Goal: Information Seeking & Learning: Learn about a topic

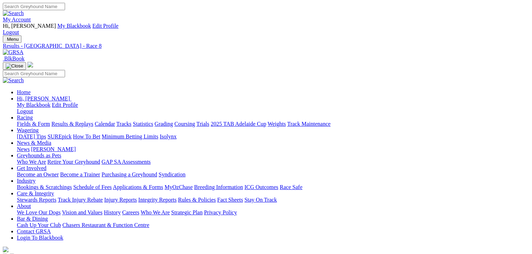
click at [37, 121] on link "Fields & Form" at bounding box center [33, 124] width 33 height 6
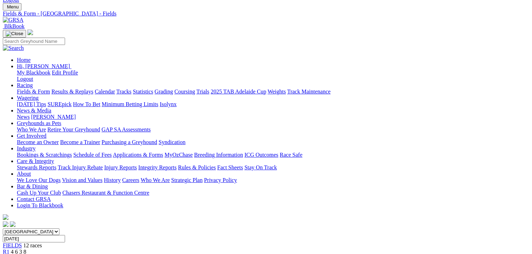
scroll to position [70, 0]
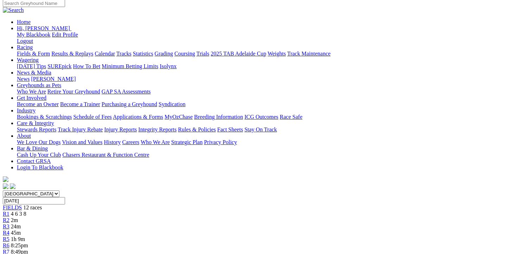
click at [26, 211] on span "4 6 3 8" at bounding box center [18, 214] width 15 height 6
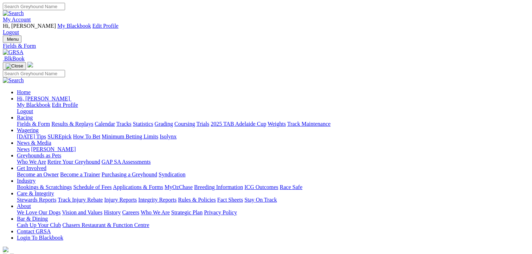
click at [286, 121] on link "Weights" at bounding box center [277, 124] width 18 height 6
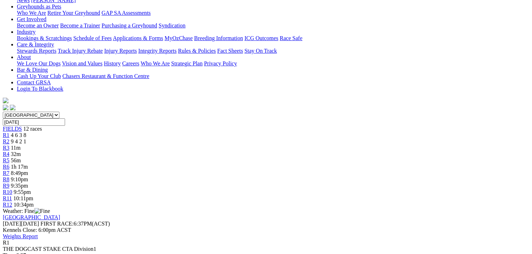
scroll to position [35, 0]
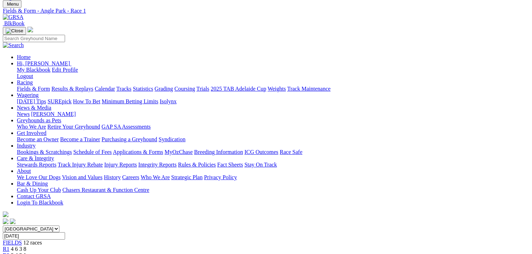
click at [26, 253] on span "9 4 2 1" at bounding box center [18, 256] width 15 height 6
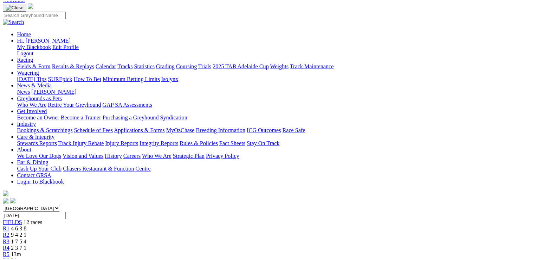
scroll to position [70, 0]
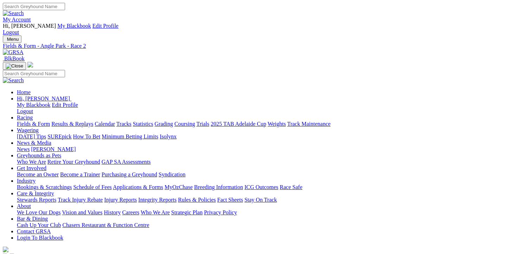
drag, startPoint x: 165, startPoint y: 113, endPoint x: 170, endPoint y: 113, distance: 4.6
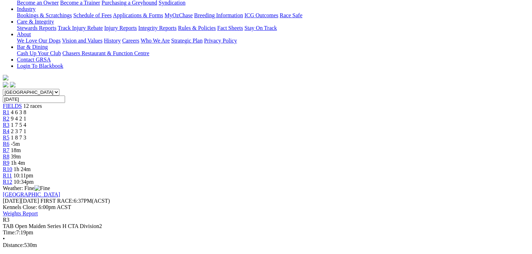
scroll to position [176, 0]
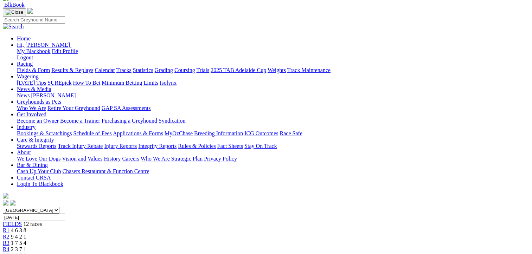
scroll to position [0, 0]
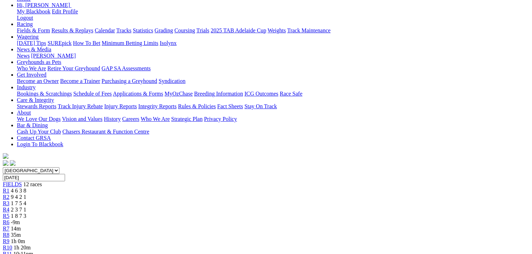
scroll to position [106, 0]
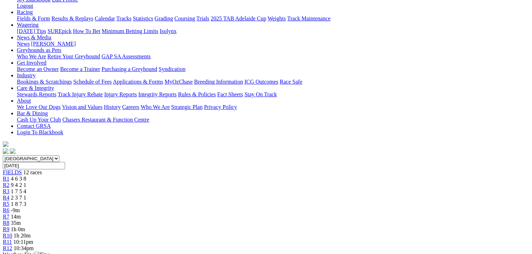
scroll to position [0, 0]
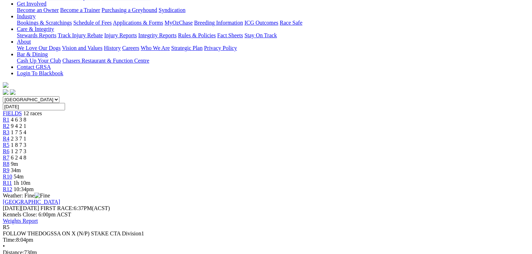
scroll to position [176, 0]
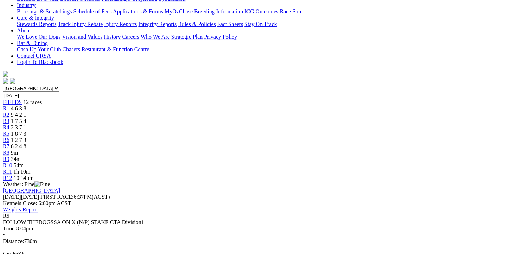
scroll to position [0, 0]
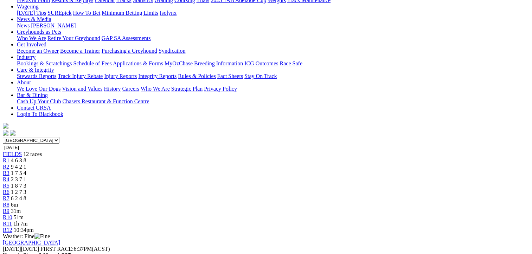
scroll to position [141, 0]
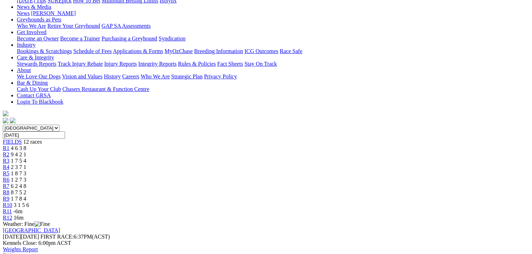
scroll to position [35, 0]
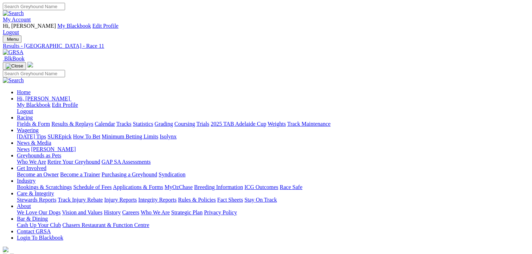
click at [21, 121] on link "Fields & Form" at bounding box center [33, 124] width 33 height 6
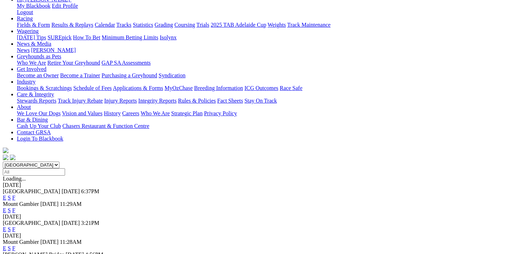
scroll to position [141, 0]
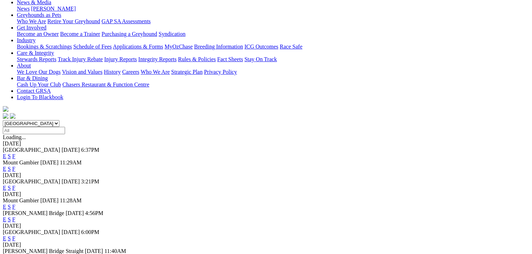
click at [15, 236] on link "F" at bounding box center [13, 239] width 3 height 6
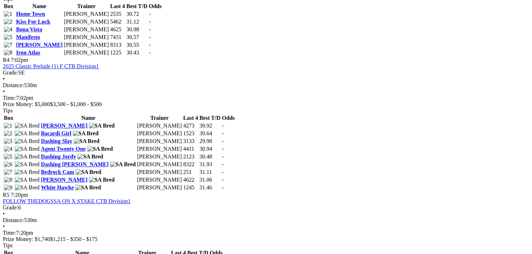
scroll to position [633, 0]
